Goal: Task Accomplishment & Management: Use online tool/utility

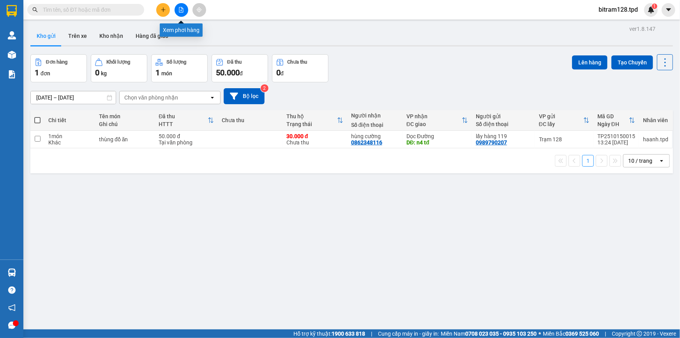
click at [181, 9] on icon "file-add" at bounding box center [181, 9] width 4 height 5
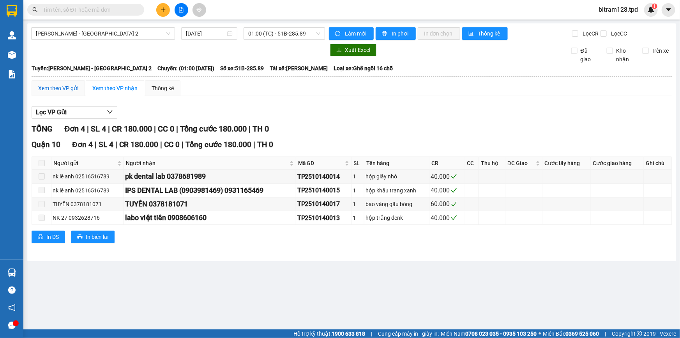
click at [63, 89] on div "Xem theo VP gửi" at bounding box center [58, 88] width 40 height 9
drag, startPoint x: 278, startPoint y: 28, endPoint x: 281, endPoint y: 60, distance: 32.1
click at [278, 28] on span "01:00 (TC) - 51B-285.89" at bounding box center [284, 34] width 72 height 12
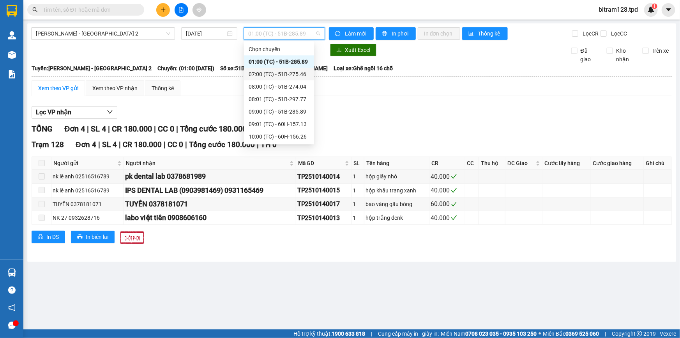
click at [279, 74] on div "07:00 (TC) - 51B-275.46" at bounding box center [279, 74] width 61 height 9
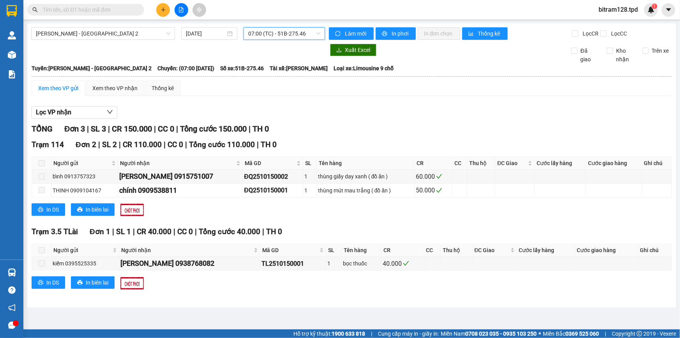
click at [288, 35] on span "07:00 (TC) - 51B-275.46" at bounding box center [284, 34] width 72 height 12
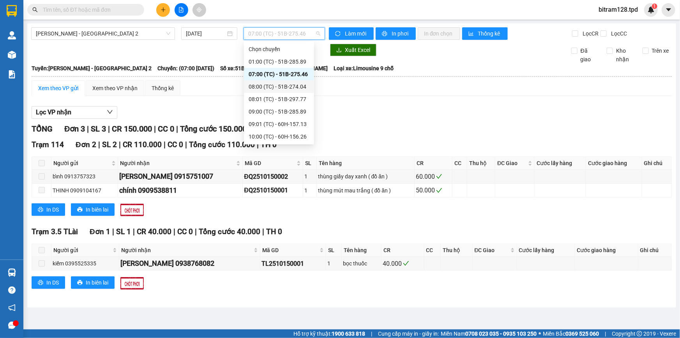
click at [282, 87] on div "08:00 (TC) - 51B-274.04" at bounding box center [279, 86] width 61 height 9
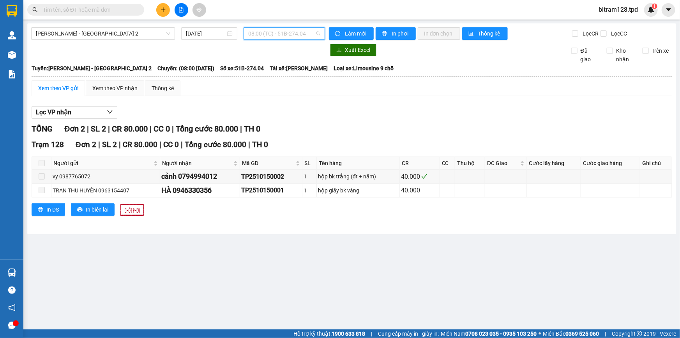
click at [289, 35] on span "08:00 (TC) - 51B-274.04" at bounding box center [284, 34] width 72 height 12
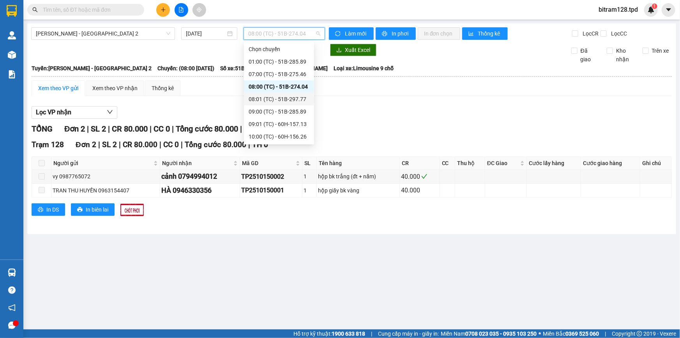
click at [281, 97] on div "08:01 (TC) - 51B-297.77" at bounding box center [279, 99] width 61 height 9
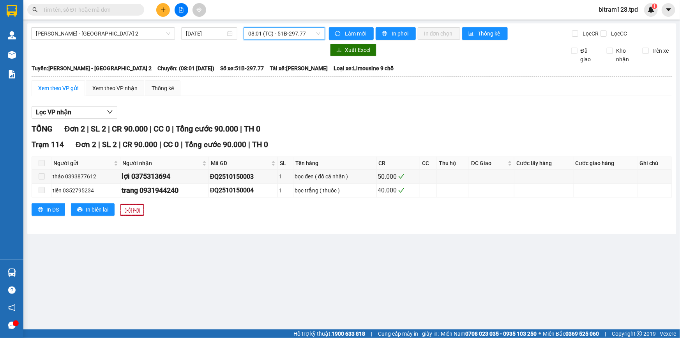
click at [287, 34] on span "08:01 (TC) - 51B-297.77" at bounding box center [284, 34] width 72 height 12
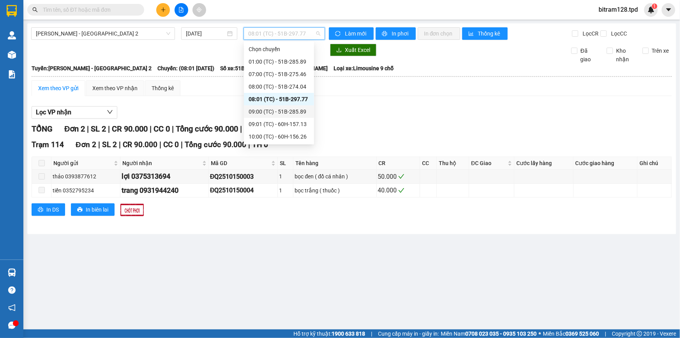
click at [283, 110] on div "09:00 (TC) - 51B-285.89" at bounding box center [279, 111] width 61 height 9
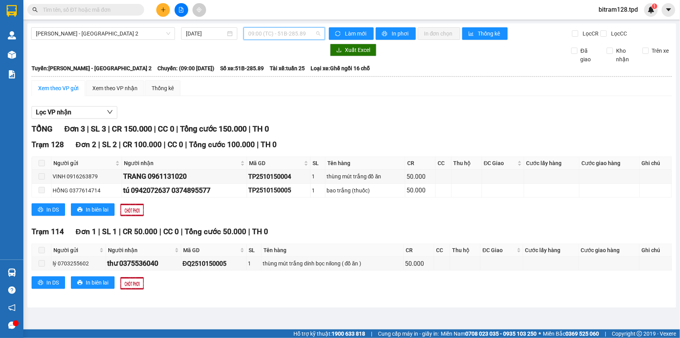
click at [292, 33] on span "09:00 (TC) - 51B-285.89" at bounding box center [284, 34] width 72 height 12
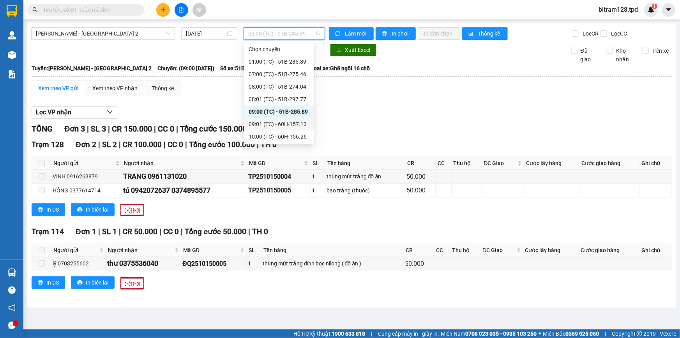
click at [277, 125] on div "09:01 (TC) - 60H-157.13" at bounding box center [279, 124] width 61 height 9
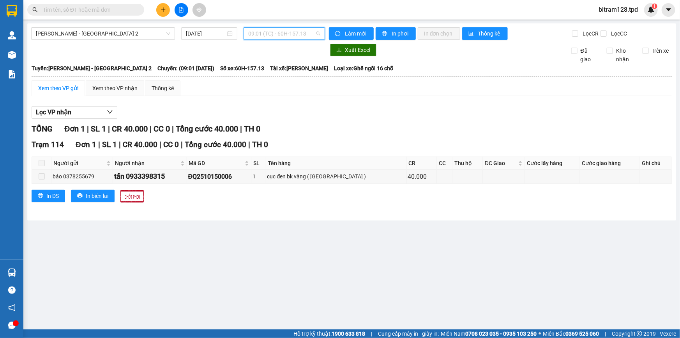
click at [298, 35] on span "09:01 (TC) - 60H-157.13" at bounding box center [284, 34] width 72 height 12
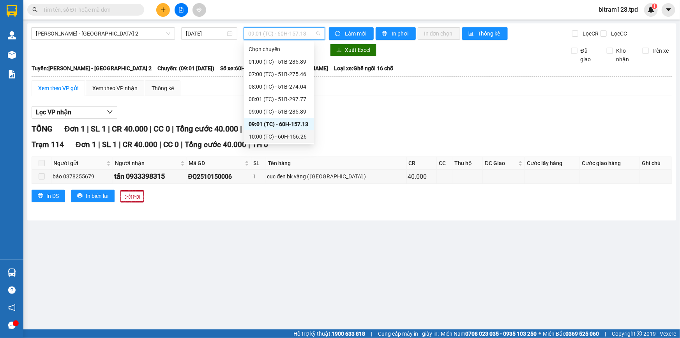
click at [286, 136] on div "10:00 (TC) - 60H-156.26" at bounding box center [279, 136] width 61 height 9
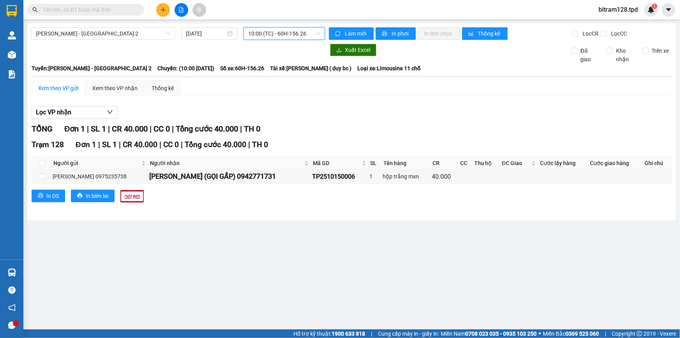
click at [267, 31] on span "10:00 (TC) - 60H-156.26" at bounding box center [284, 34] width 72 height 12
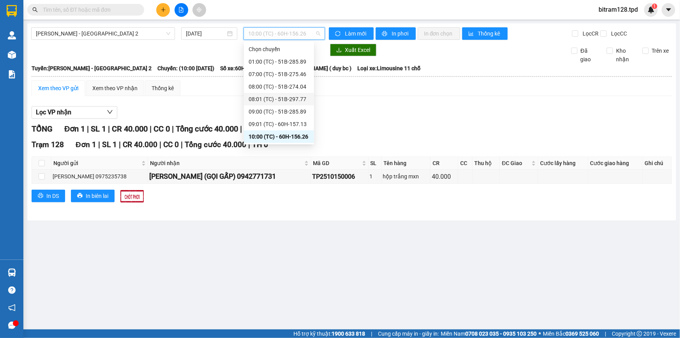
scroll to position [62, 0]
click at [292, 85] on div "10:01 (TC) - 60H-155.38" at bounding box center [279, 87] width 61 height 9
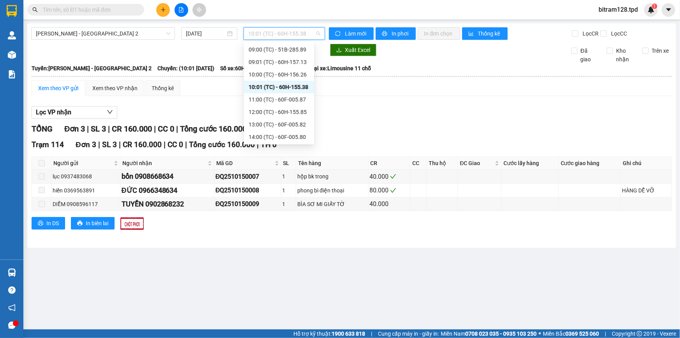
click at [297, 35] on span "10:01 (TC) - 60H-155.38" at bounding box center [284, 34] width 72 height 12
click at [292, 101] on div "11:00 (TC) - 60F-005.87" at bounding box center [279, 99] width 61 height 9
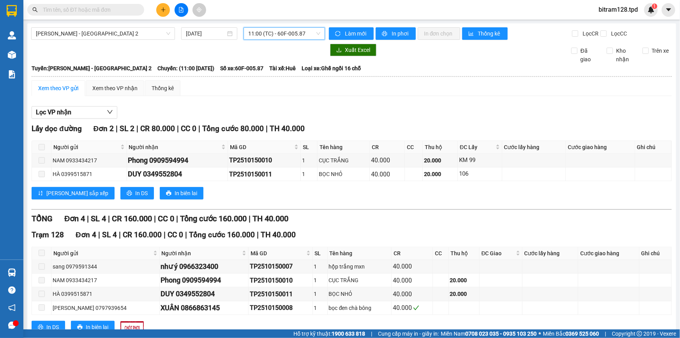
click at [280, 34] on span "11:00 (TC) - 60F-005.87" at bounding box center [284, 34] width 72 height 12
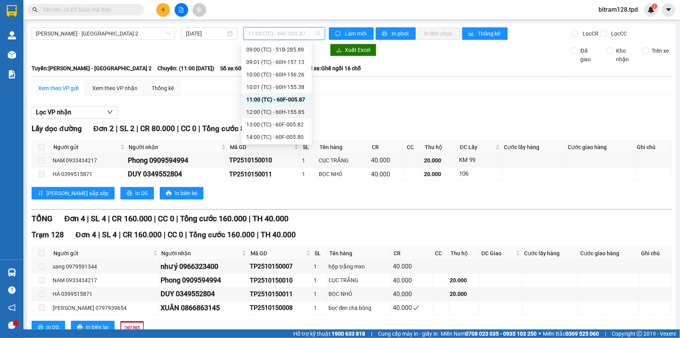
click at [282, 107] on div "12:00 (TC) - 60H-155.85" at bounding box center [277, 112] width 70 height 12
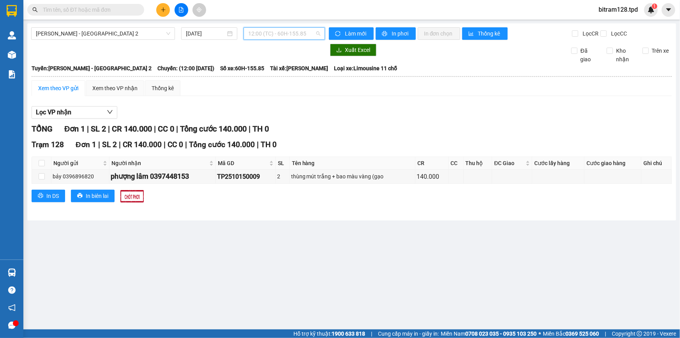
click at [269, 35] on span "12:00 (TC) - 60H-155.85" at bounding box center [284, 34] width 72 height 12
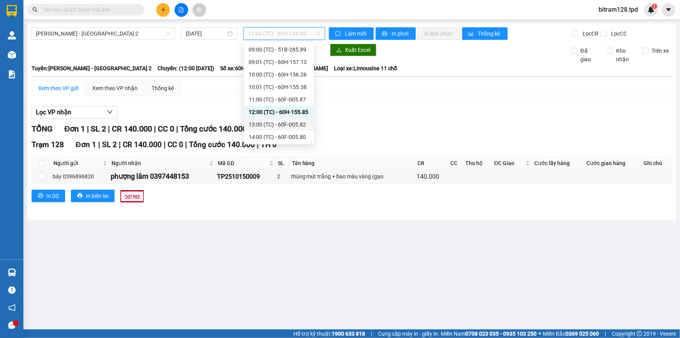
click at [287, 127] on div "13:00 (TC) - 60F-005.82" at bounding box center [279, 124] width 61 height 9
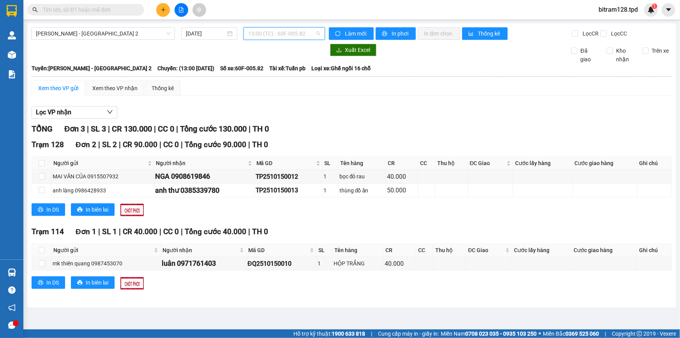
drag, startPoint x: 271, startPoint y: 34, endPoint x: 272, endPoint y: 56, distance: 21.9
click at [271, 34] on span "13:00 (TC) - 60F-005.82" at bounding box center [284, 34] width 72 height 12
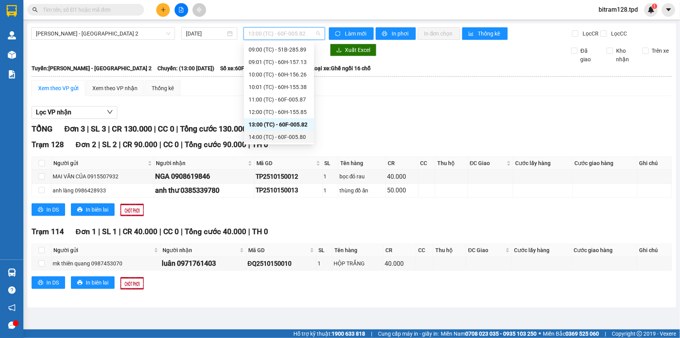
click at [293, 137] on div "14:00 (TC) - 60F-005.80" at bounding box center [279, 137] width 61 height 9
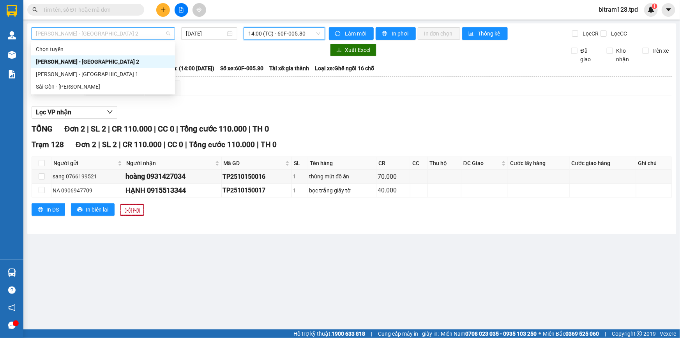
click at [121, 36] on span "[PERSON_NAME] - [GEOGRAPHIC_DATA] 2" at bounding box center [103, 34] width 135 height 12
click at [88, 85] on div "Sài Gòn - [PERSON_NAME]" at bounding box center [103, 86] width 135 height 9
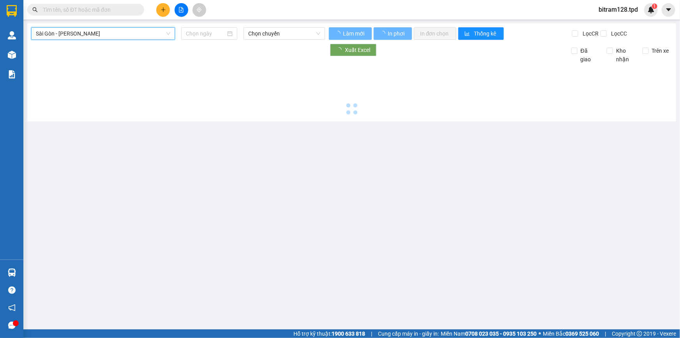
type input "[DATE]"
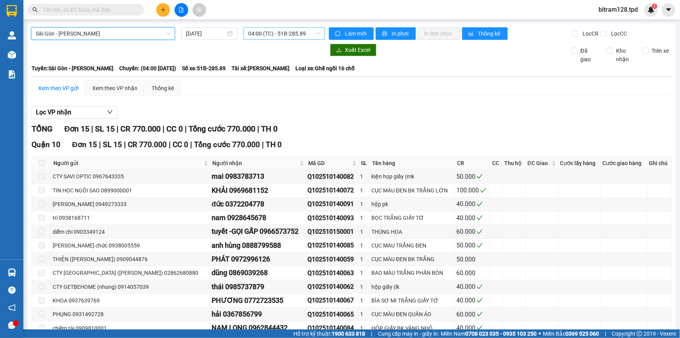
scroll to position [12, 0]
click at [277, 34] on span "04:00 (TC) - 51B-285.89" at bounding box center [284, 34] width 72 height 12
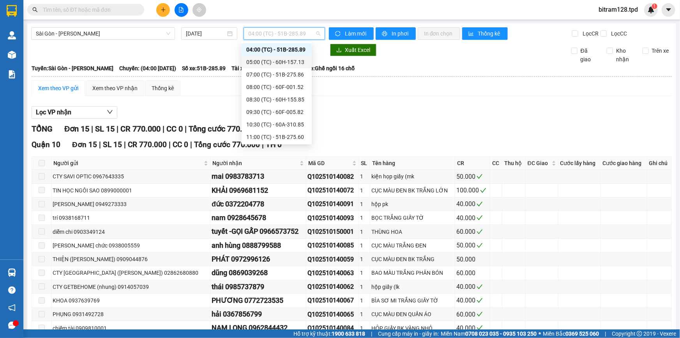
click at [285, 58] on div "05:00 (TC) - 60H-157.13" at bounding box center [276, 62] width 61 height 9
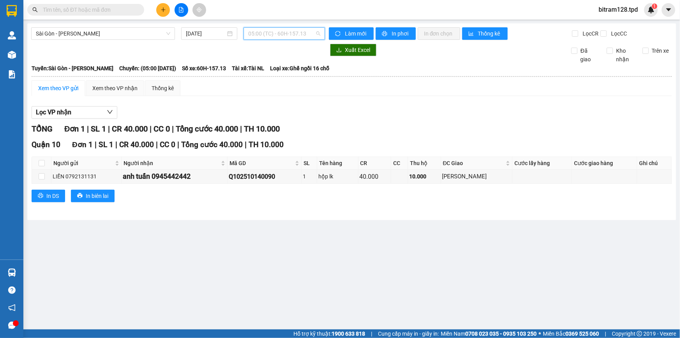
drag, startPoint x: 293, startPoint y: 37, endPoint x: 298, endPoint y: 72, distance: 35.8
click at [293, 37] on span "05:00 (TC) - 60H-157.13" at bounding box center [284, 34] width 72 height 12
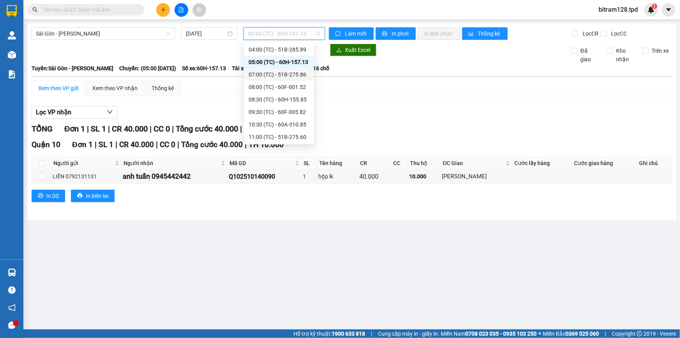
click at [297, 73] on div "07:00 (TC) - 51B-275.86" at bounding box center [279, 74] width 61 height 9
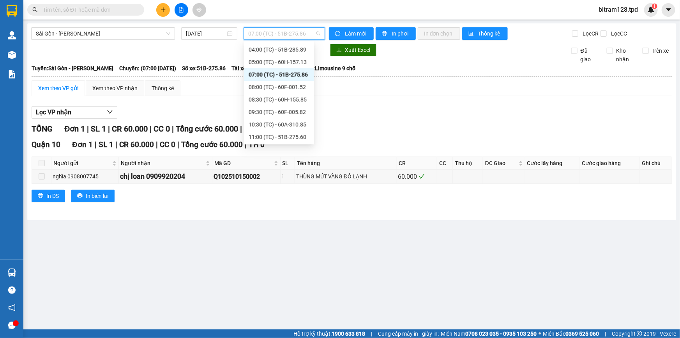
click at [285, 33] on span "07:00 (TC) - 51B-275.86" at bounding box center [284, 34] width 72 height 12
click at [287, 85] on div "08:00 (TC) - 60F-001.52" at bounding box center [279, 87] width 61 height 9
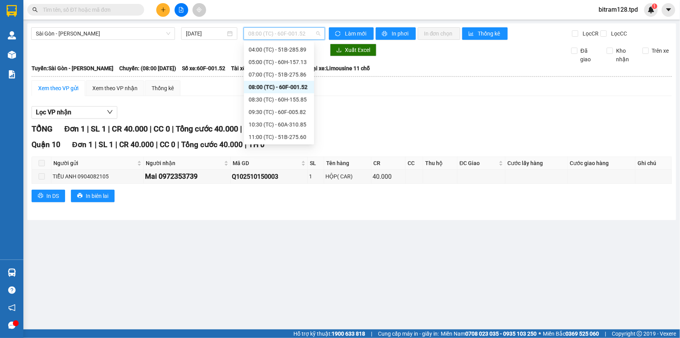
click at [280, 33] on span "08:00 (TC) - 60F-001.52" at bounding box center [284, 34] width 72 height 12
click at [294, 101] on div "08:30 (TC) - 60H-155.85" at bounding box center [279, 99] width 61 height 9
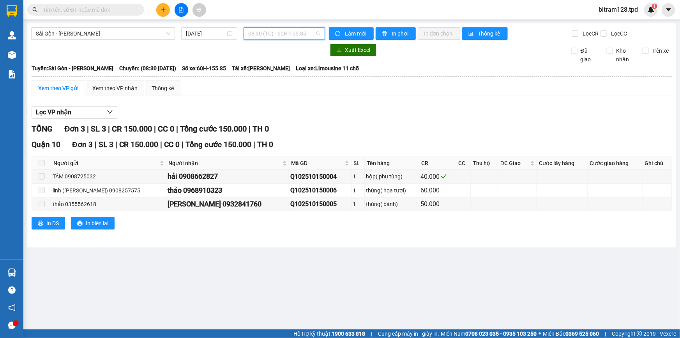
click at [291, 34] on span "08:30 (TC) - 60H-155.85" at bounding box center [284, 34] width 72 height 12
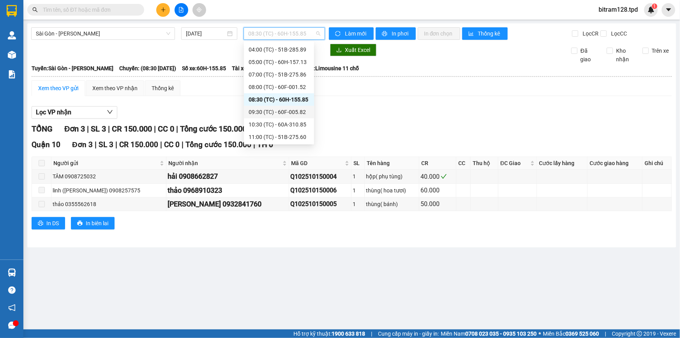
click at [291, 112] on div "09:30 (TC) - 60F-005.82" at bounding box center [279, 112] width 61 height 9
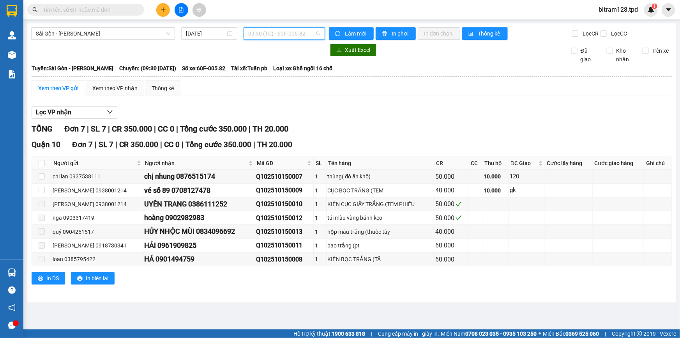
click at [282, 34] on span "09:30 (TC) - 60F-005.82" at bounding box center [284, 34] width 72 height 12
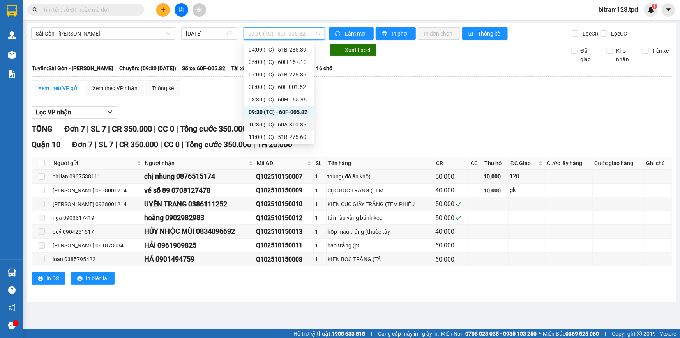
click at [285, 123] on div "10:30 (TC) - 60A-310.85" at bounding box center [279, 124] width 61 height 9
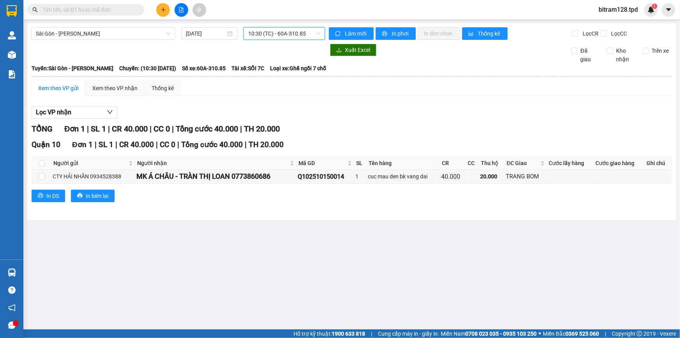
click at [294, 35] on span "10:30 (TC) - 60A-310.85" at bounding box center [284, 34] width 72 height 12
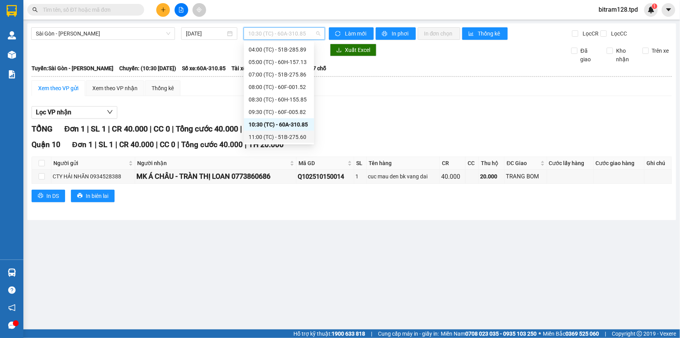
click at [296, 136] on div "11:00 (TC) - 51B-275.60" at bounding box center [279, 137] width 61 height 9
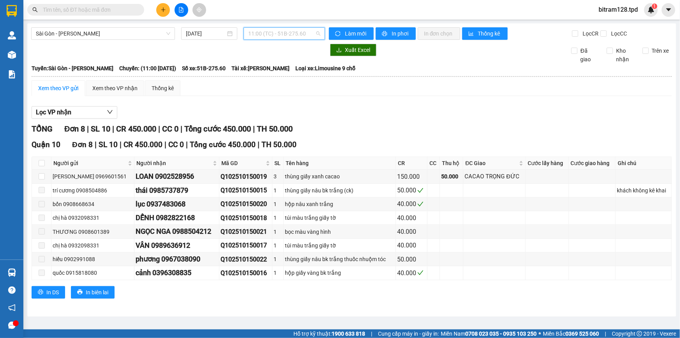
click at [299, 35] on span "11:00 (TC) - 51B-275.60" at bounding box center [284, 34] width 72 height 12
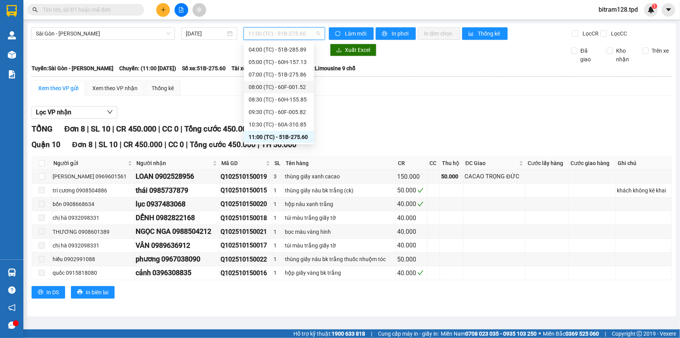
scroll to position [74, 0]
click at [292, 88] on div "12:30 (TC) - 60B-033.81" at bounding box center [279, 87] width 61 height 9
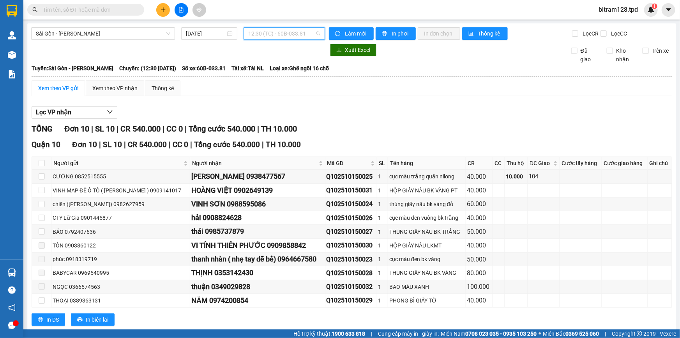
click at [287, 31] on span "12:30 (TC) - 60B-033.81" at bounding box center [284, 34] width 72 height 12
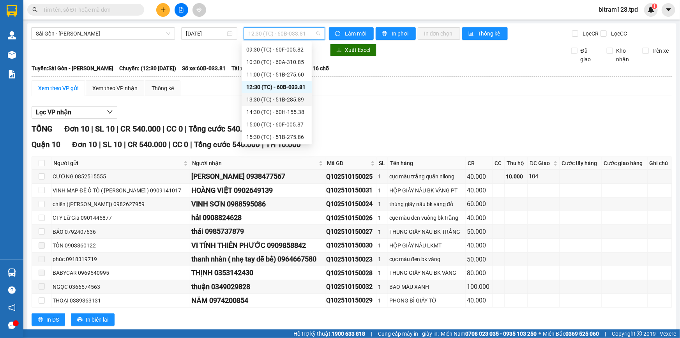
click at [289, 96] on div "13:30 (TC) - 51B-285.89" at bounding box center [276, 99] width 61 height 9
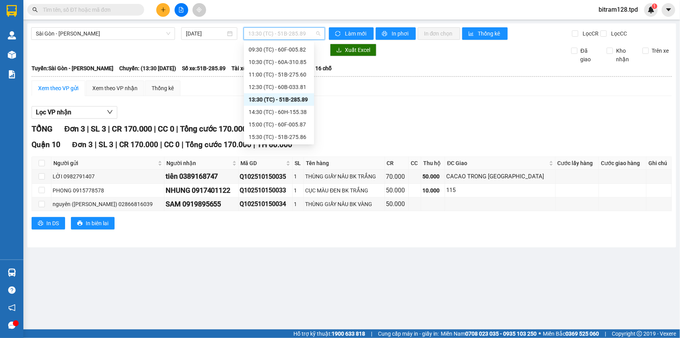
click at [296, 32] on span "13:30 (TC) - 51B-285.89" at bounding box center [284, 34] width 72 height 12
click at [297, 113] on div "14:30 (TC) - 60H-155.38" at bounding box center [279, 112] width 61 height 9
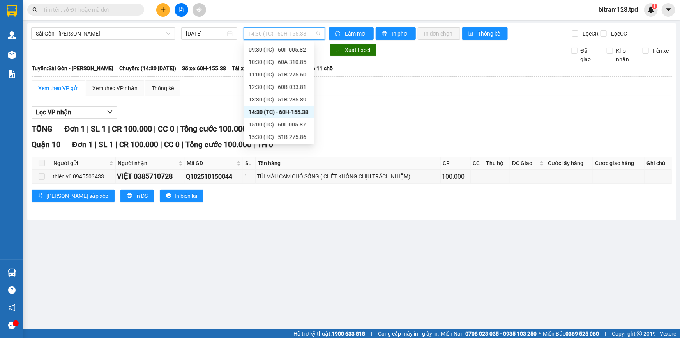
click at [292, 39] on span "14:30 (TC) - 60H-155.38" at bounding box center [284, 34] width 72 height 12
click at [294, 124] on div "15:00 (TC) - 60F-005.87" at bounding box center [279, 124] width 61 height 9
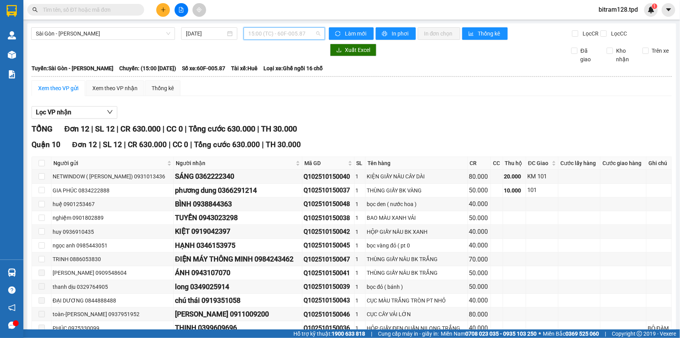
click at [287, 36] on span "15:00 (TC) - 60F-005.87" at bounding box center [284, 34] width 72 height 12
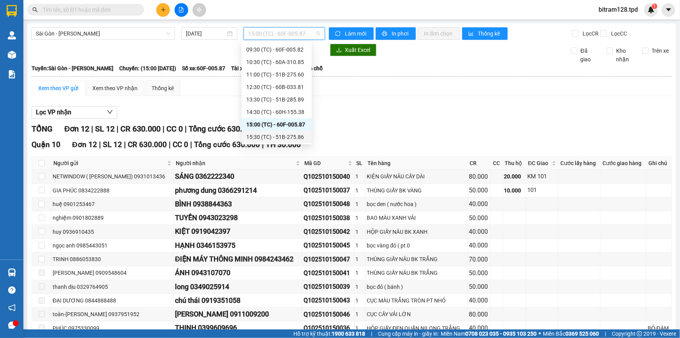
click at [298, 136] on div "15:30 (TC) - 51B-275.86" at bounding box center [276, 137] width 61 height 9
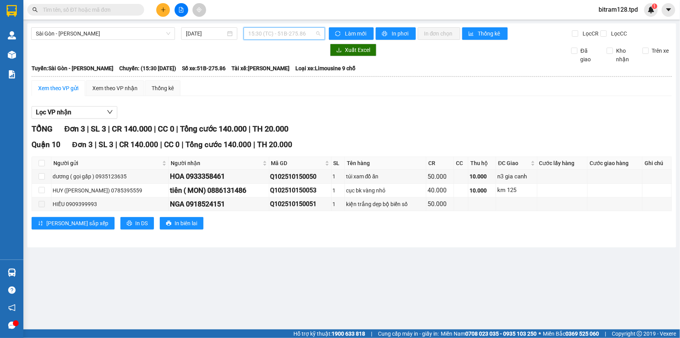
click at [299, 39] on span "15:30 (TC) - 51B-275.86" at bounding box center [284, 34] width 72 height 12
